Goal: Information Seeking & Learning: Learn about a topic

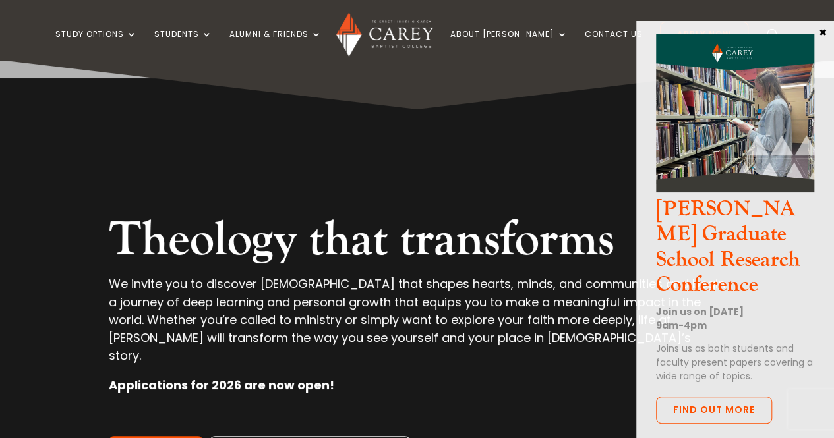
click at [824, 35] on button "×" at bounding box center [822, 32] width 13 height 12
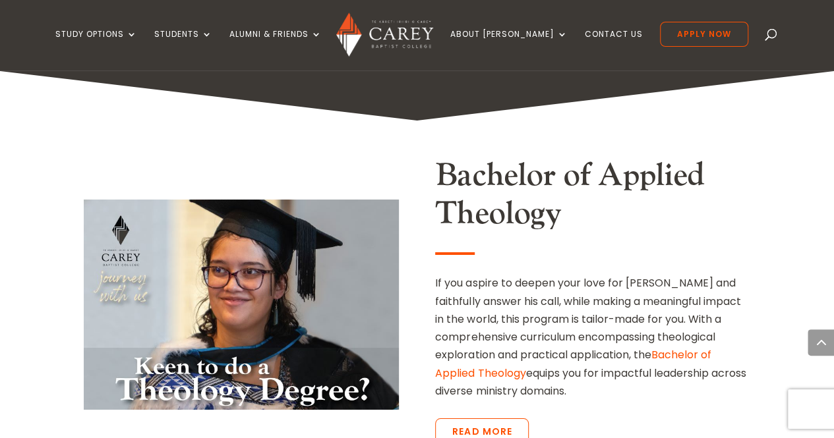
scroll to position [2197, 0]
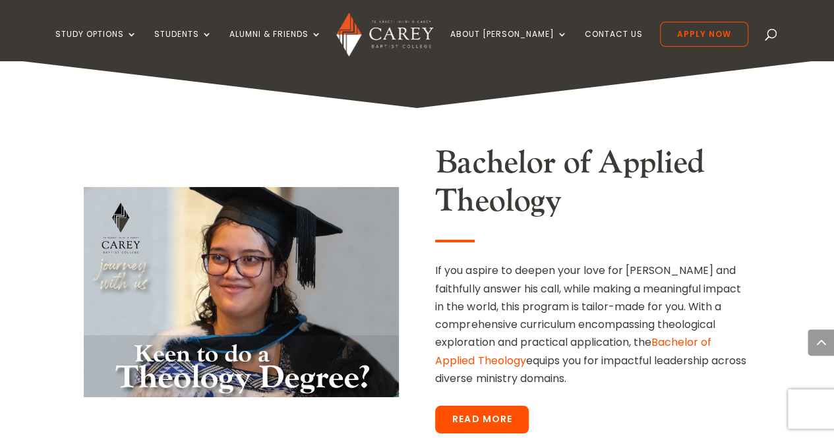
click at [481, 406] on link "Read More" at bounding box center [482, 420] width 94 height 28
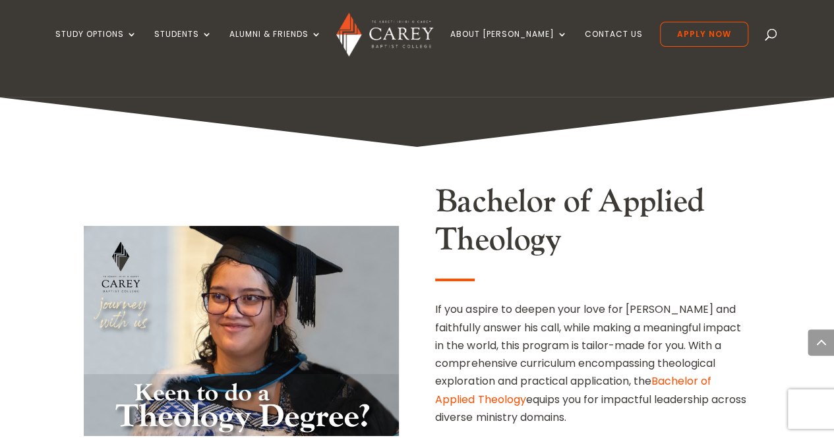
scroll to position [1978, 0]
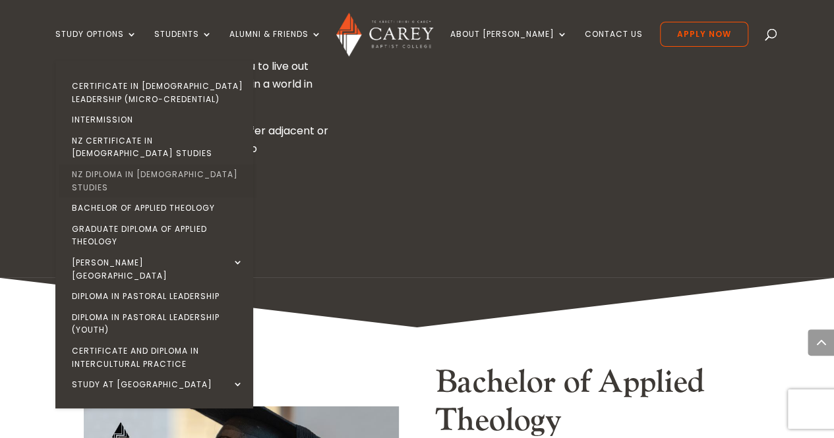
click at [159, 164] on link "NZ Diploma in [DEMOGRAPHIC_DATA] Studies" at bounding box center [158, 181] width 198 height 34
click at [192, 164] on link "NZ Diploma in [DEMOGRAPHIC_DATA] Studies" at bounding box center [158, 181] width 198 height 34
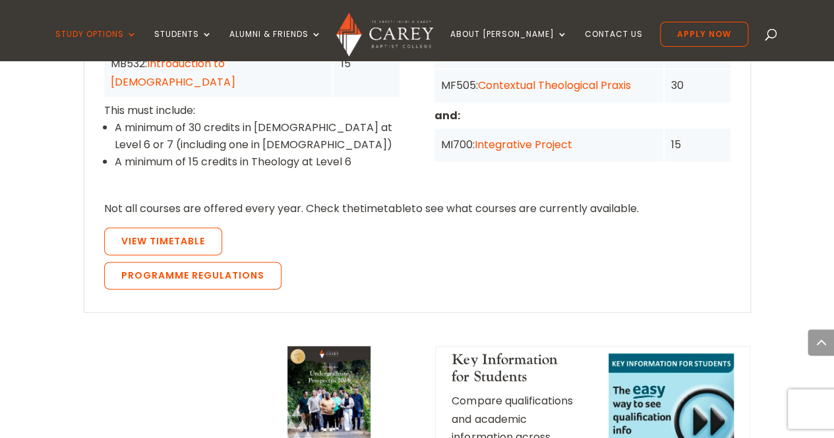
scroll to position [1098, 0]
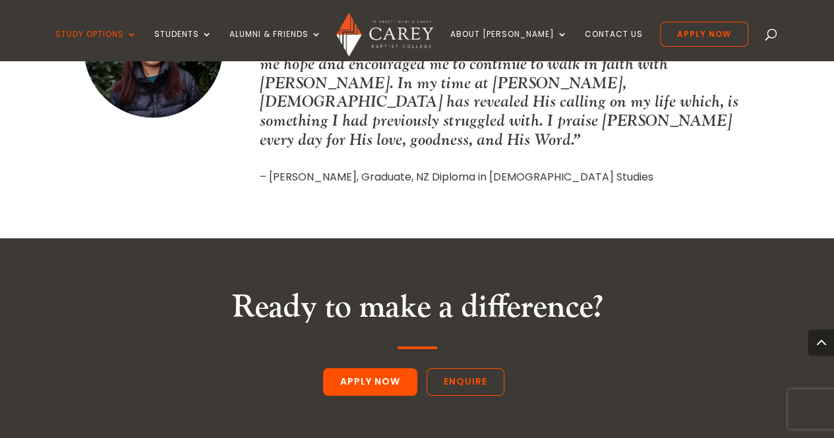
scroll to position [2028, 0]
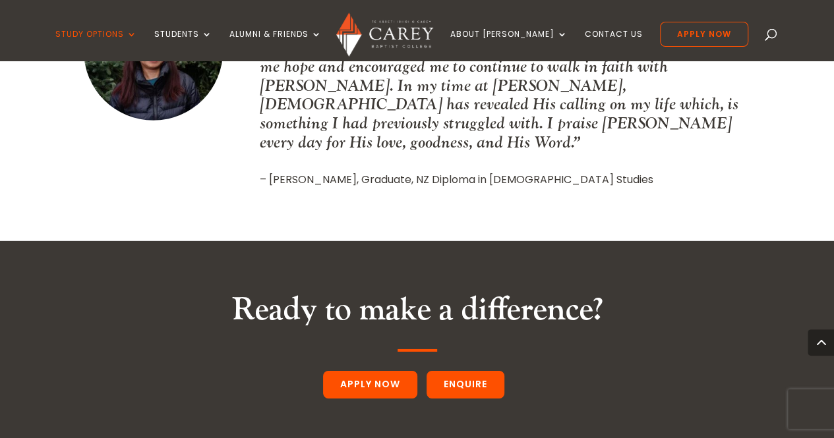
click at [468, 371] on link "Enquire" at bounding box center [466, 385] width 78 height 28
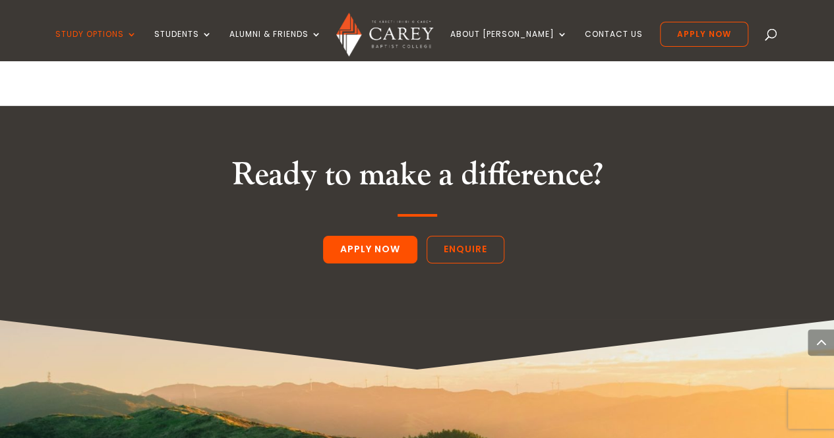
scroll to position [2248, 0]
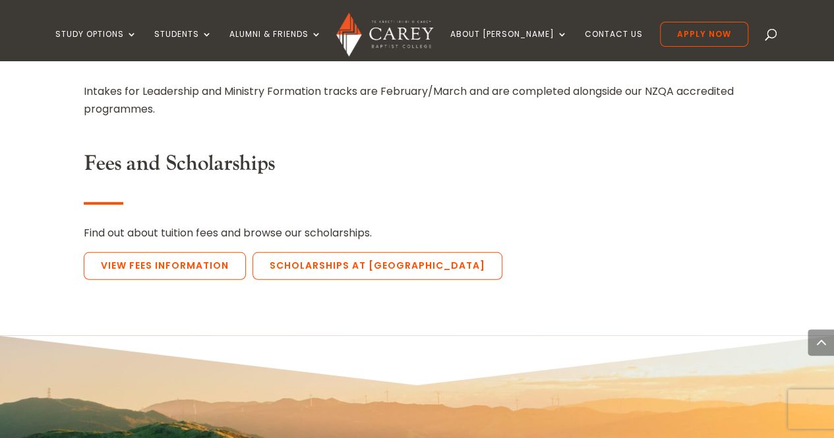
scroll to position [1757, 0]
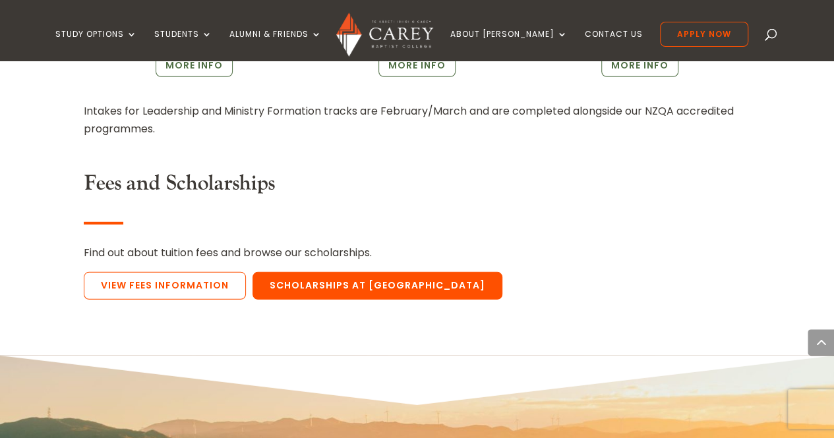
click at [302, 288] on link "Scholarships at [GEOGRAPHIC_DATA]" at bounding box center [377, 286] width 250 height 28
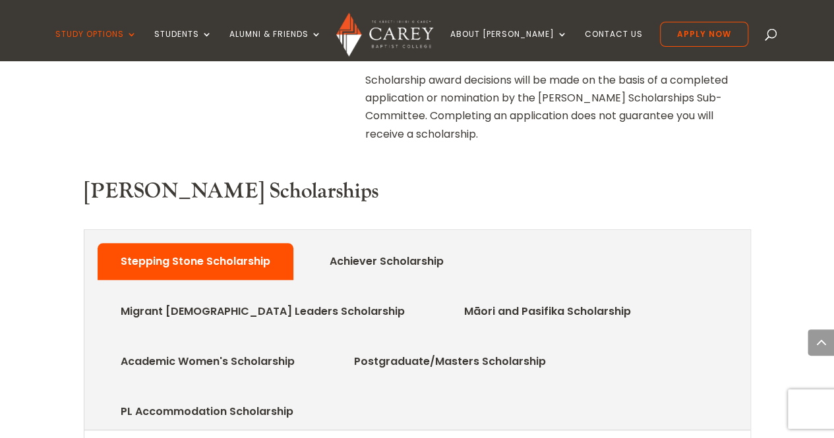
scroll to position [549, 0]
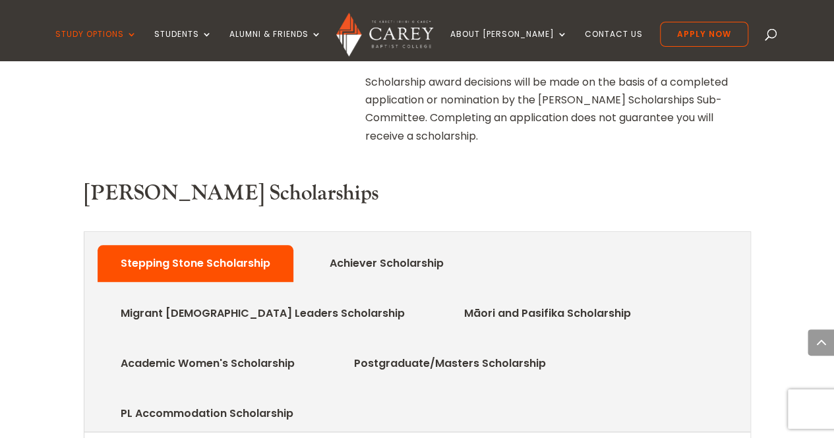
click at [374, 250] on link "Achiever Scholarship" at bounding box center [387, 263] width 154 height 26
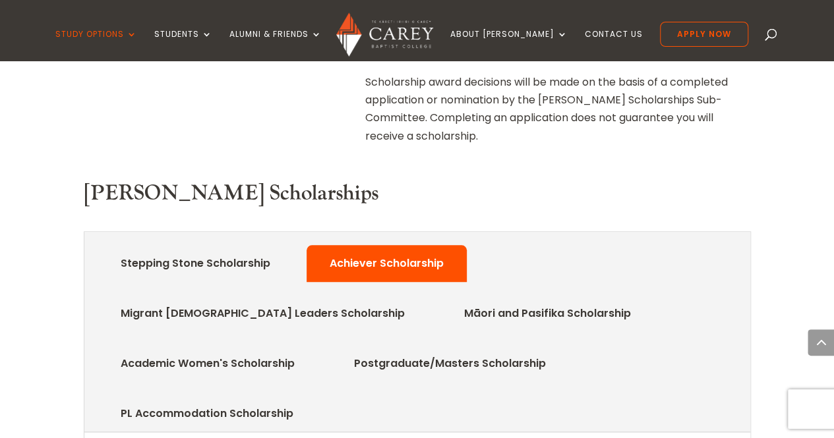
click at [313, 401] on link "PL Accommodation Scholarship" at bounding box center [207, 414] width 212 height 26
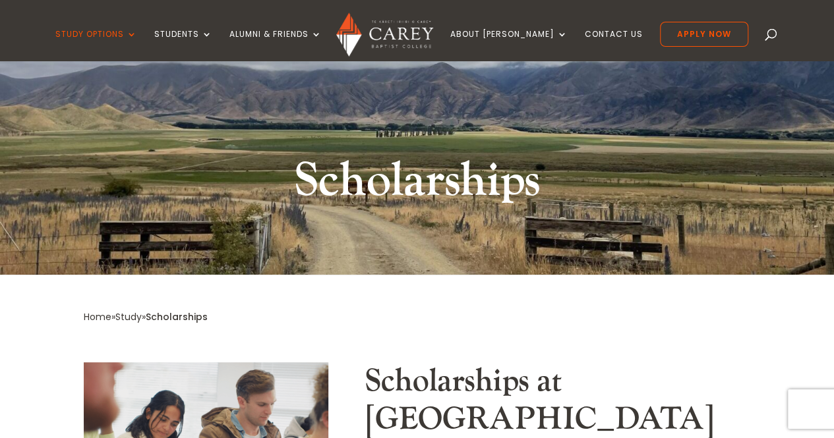
scroll to position [0, 0]
